Goal: Navigation & Orientation: Find specific page/section

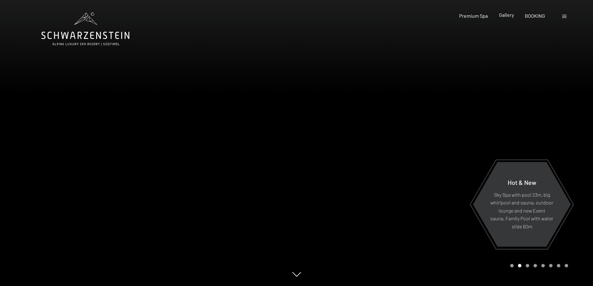
click at [508, 16] on span "Gallery" at bounding box center [506, 15] width 15 height 6
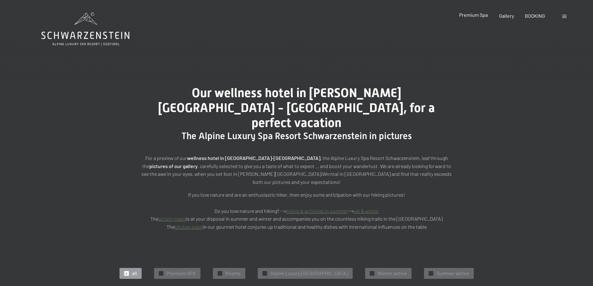
click at [468, 15] on span "Premium Spa" at bounding box center [473, 15] width 29 height 6
